Goal: Transaction & Acquisition: Purchase product/service

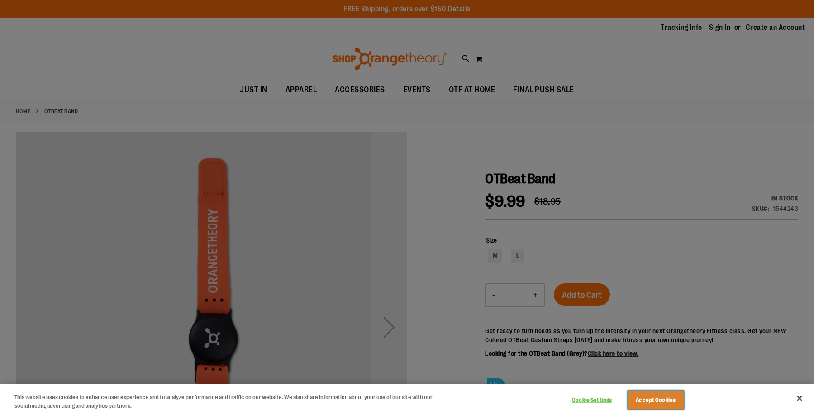
click at [659, 405] on button "Accept Cookies" at bounding box center [656, 400] width 57 height 19
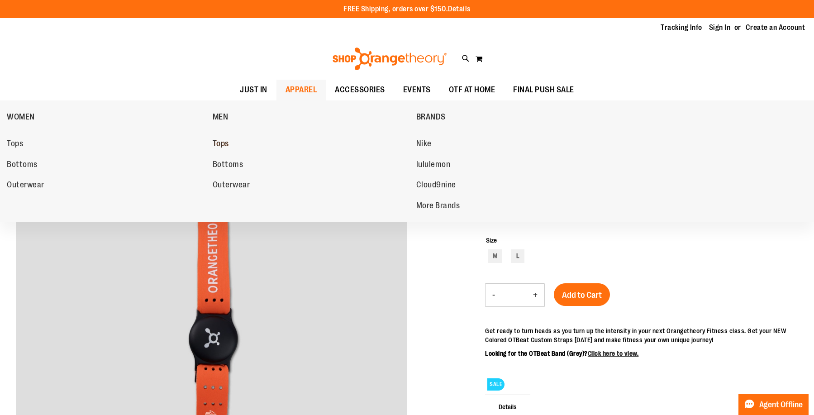
click at [217, 140] on span "Tops" at bounding box center [221, 144] width 16 height 11
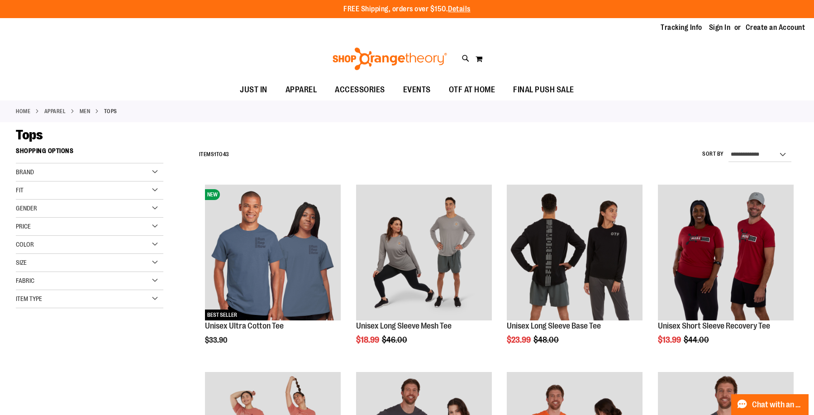
click at [157, 170] on div "Brand" at bounding box center [90, 172] width 148 height 18
click at [36, 196] on link "lululemon" at bounding box center [85, 201] width 142 height 10
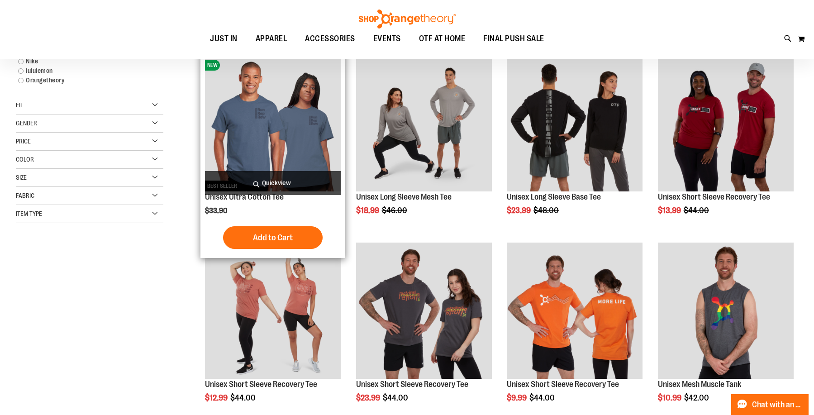
scroll to position [143, 0]
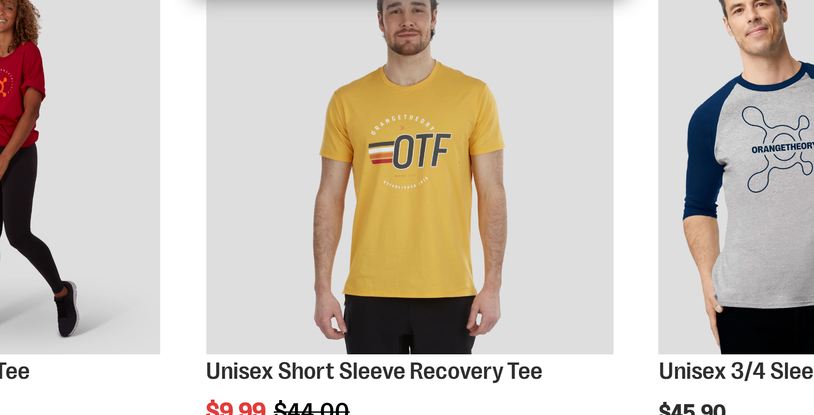
scroll to position [140, 0]
